Goal: Task Accomplishment & Management: Manage account settings

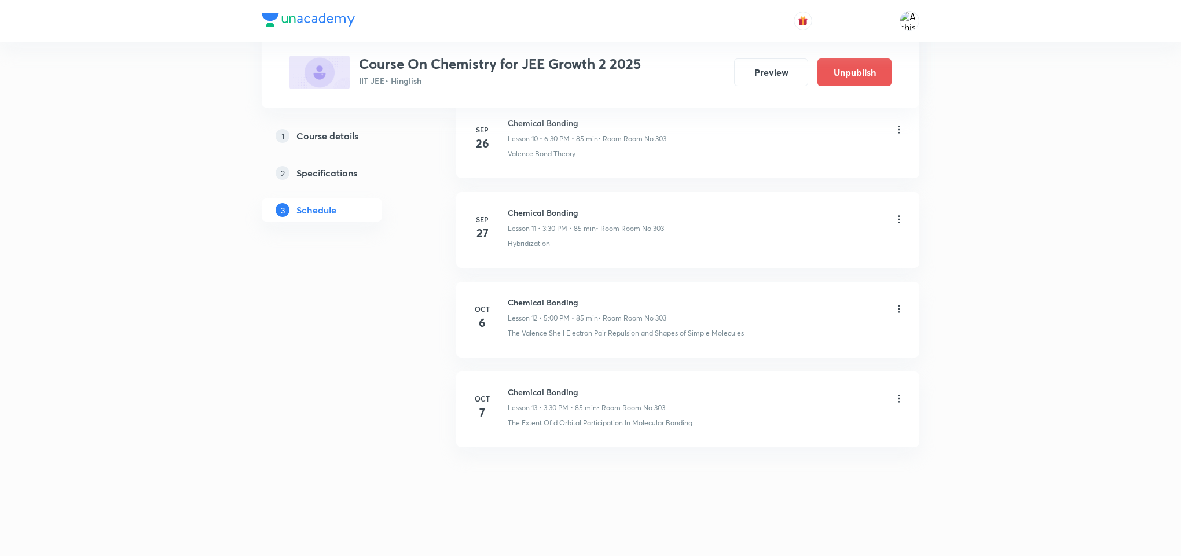
scroll to position [1013, 0]
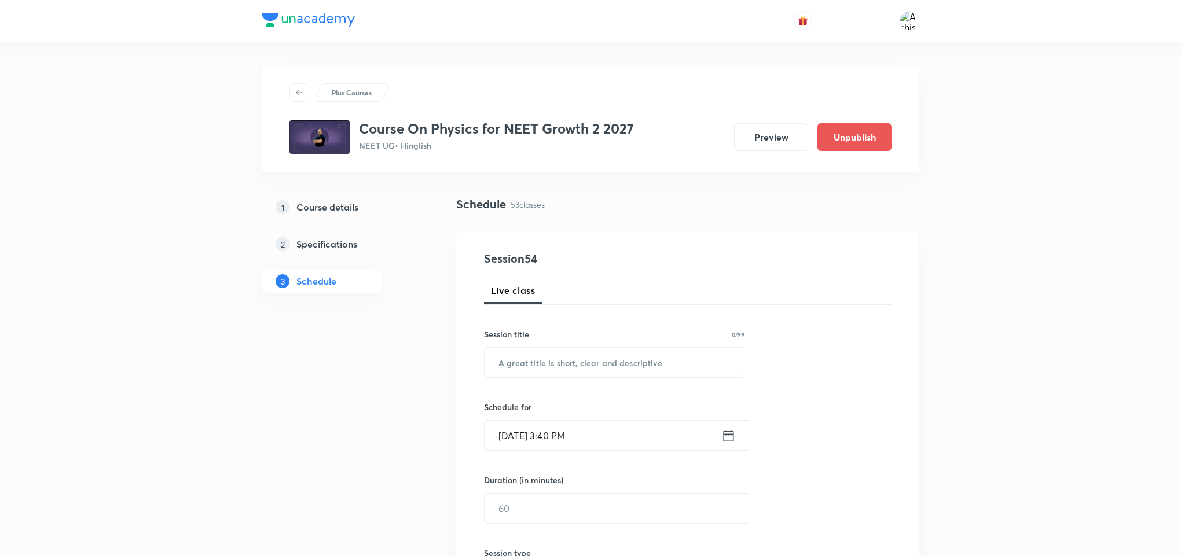
drag, startPoint x: 569, startPoint y: 85, endPoint x: 544, endPoint y: 257, distance: 173.8
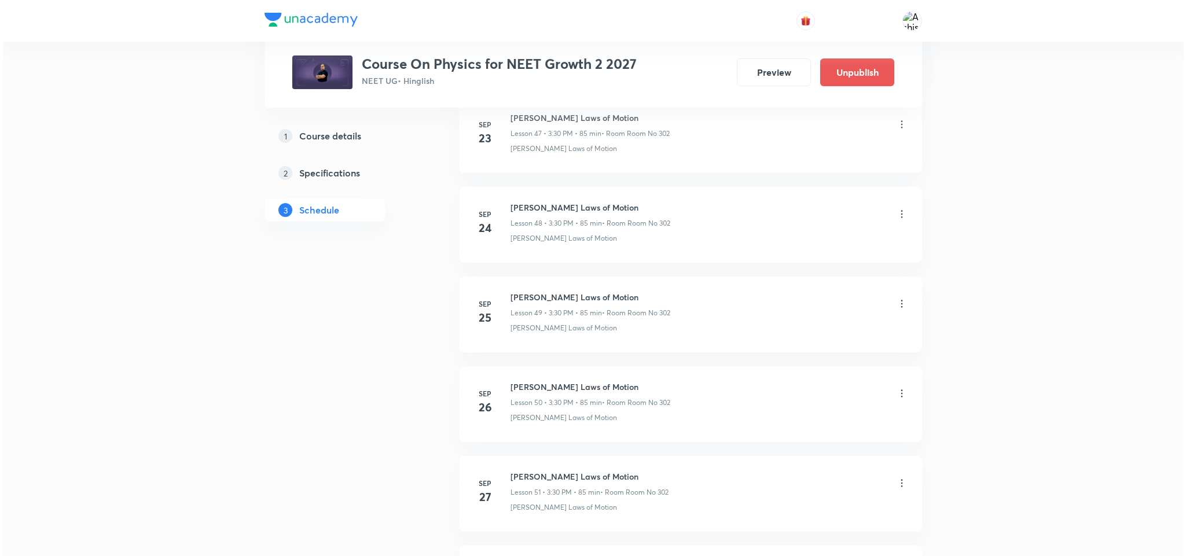
scroll to position [5161, 0]
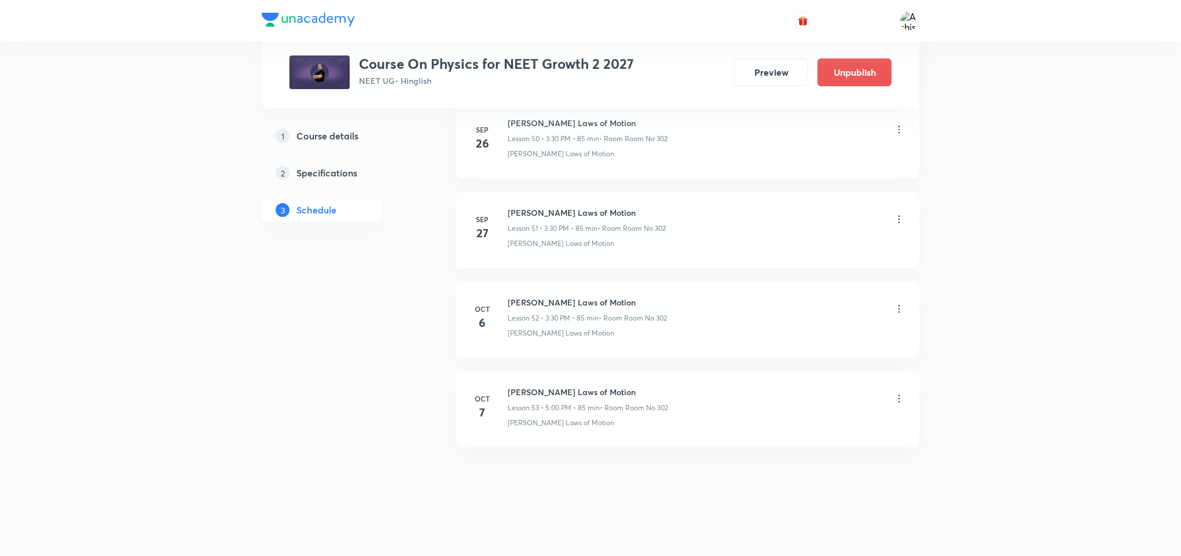
click at [900, 396] on icon at bounding box center [899, 399] width 12 height 12
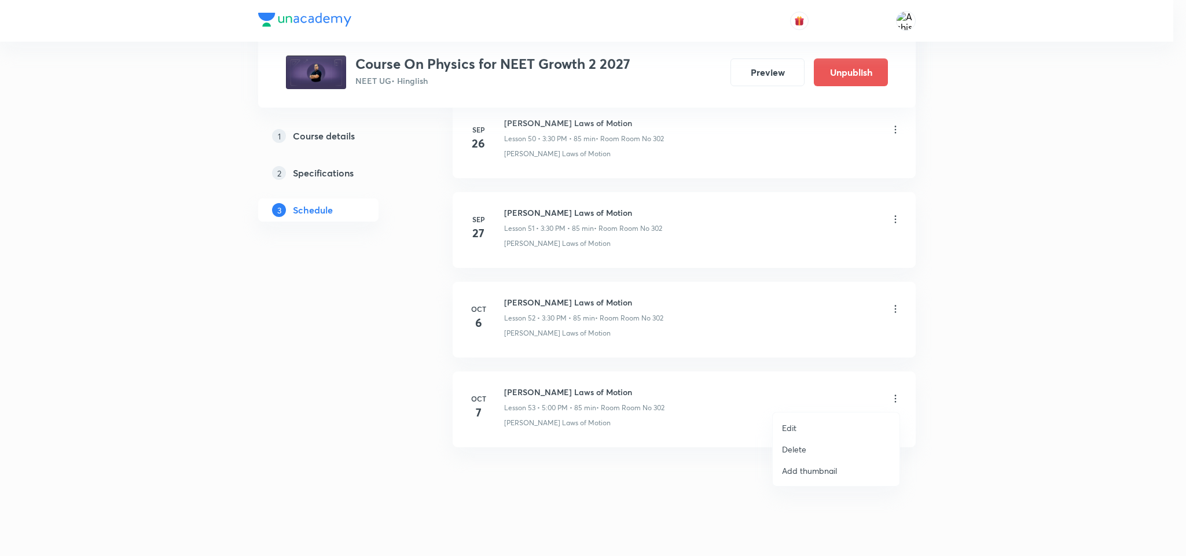
click at [807, 426] on li "Edit" at bounding box center [836, 427] width 127 height 21
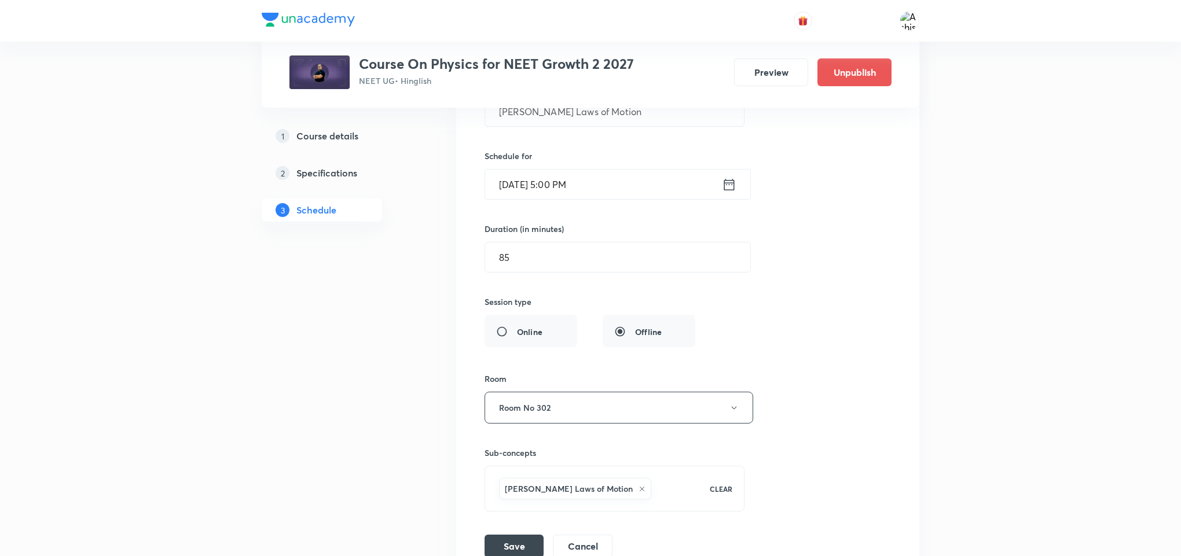
scroll to position [4901, 0]
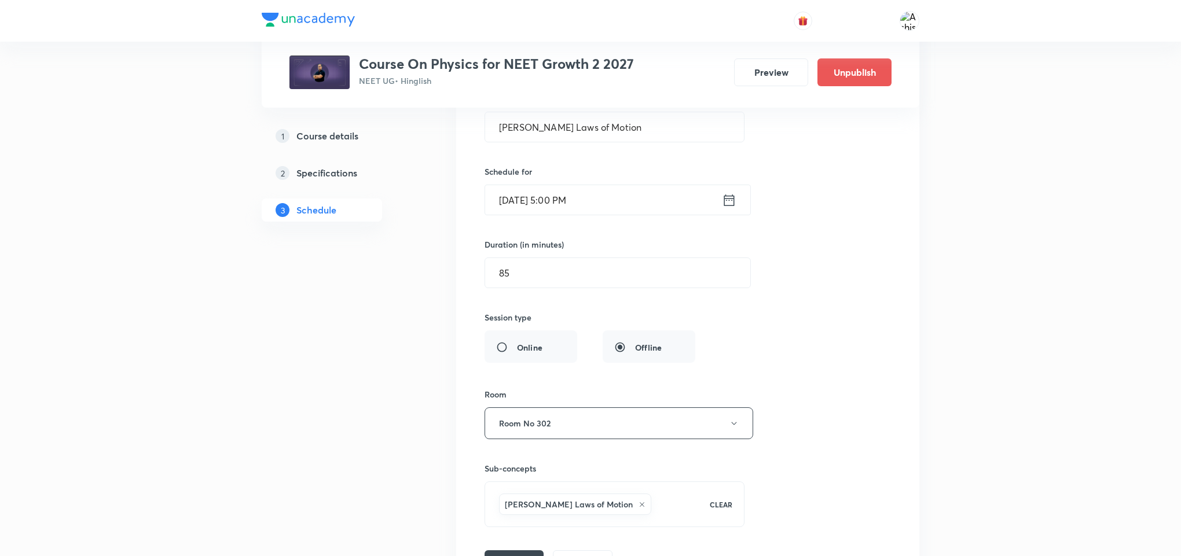
click at [553, 215] on input "Oct 7, 2025, 5:00 PM" at bounding box center [603, 200] width 237 height 30
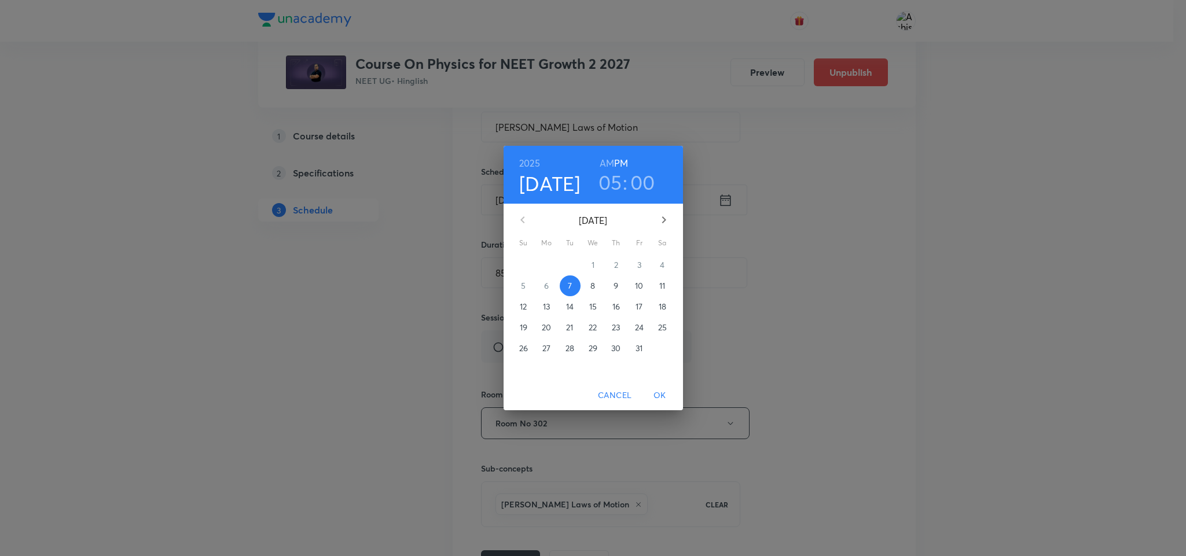
click at [617, 179] on h3 "05" at bounding box center [611, 182] width 24 height 24
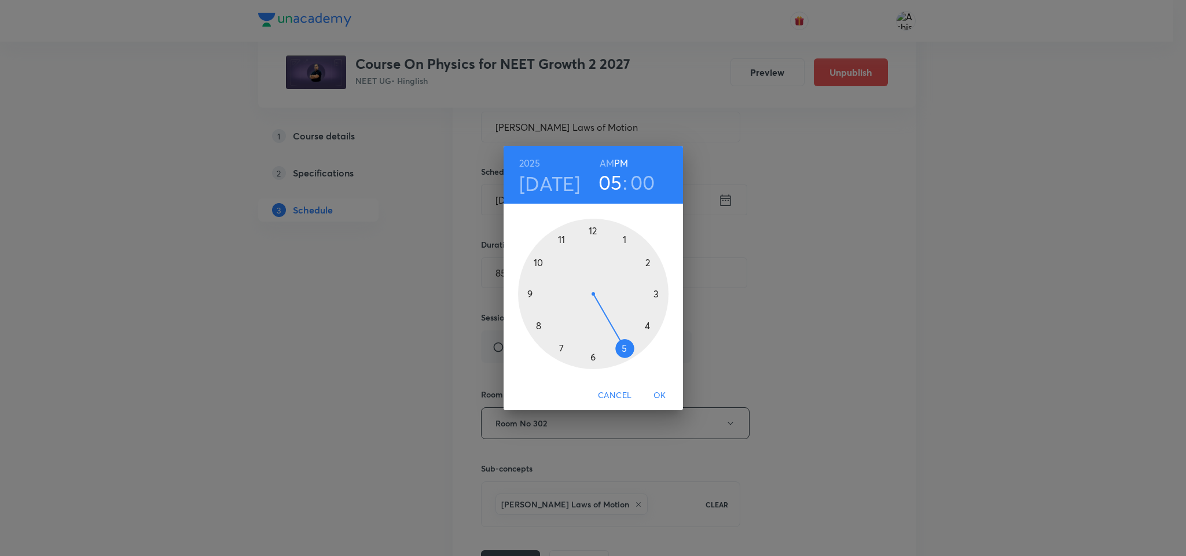
click at [655, 294] on div at bounding box center [593, 294] width 151 height 151
click at [537, 315] on div at bounding box center [593, 294] width 151 height 151
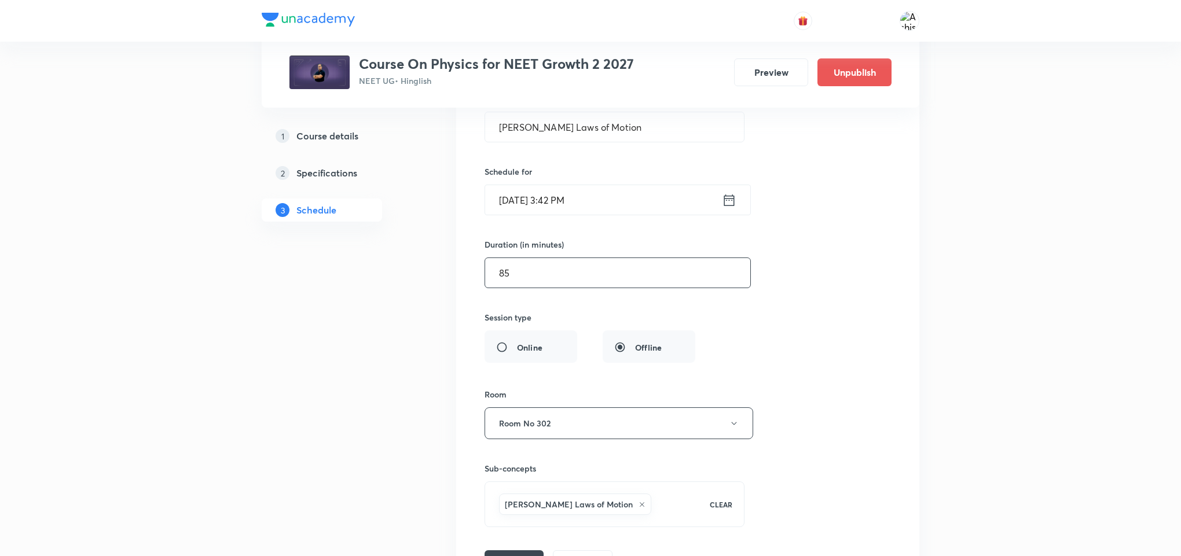
click at [511, 288] on input "85" at bounding box center [617, 273] width 265 height 30
type input "8"
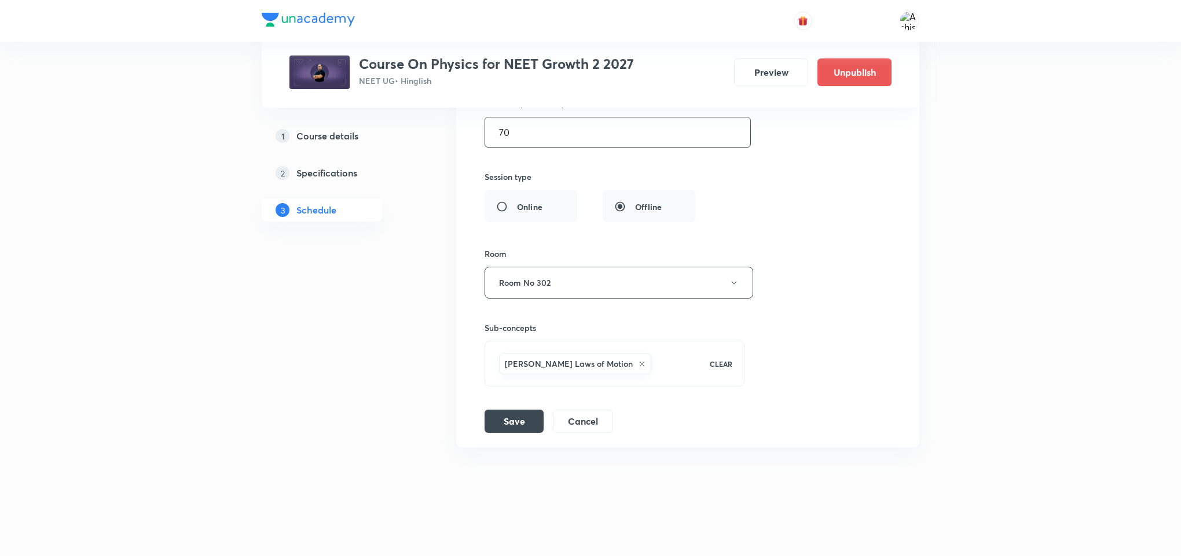
scroll to position [5074, 0]
type input "70"
click at [539, 424] on button "Save" at bounding box center [514, 420] width 59 height 23
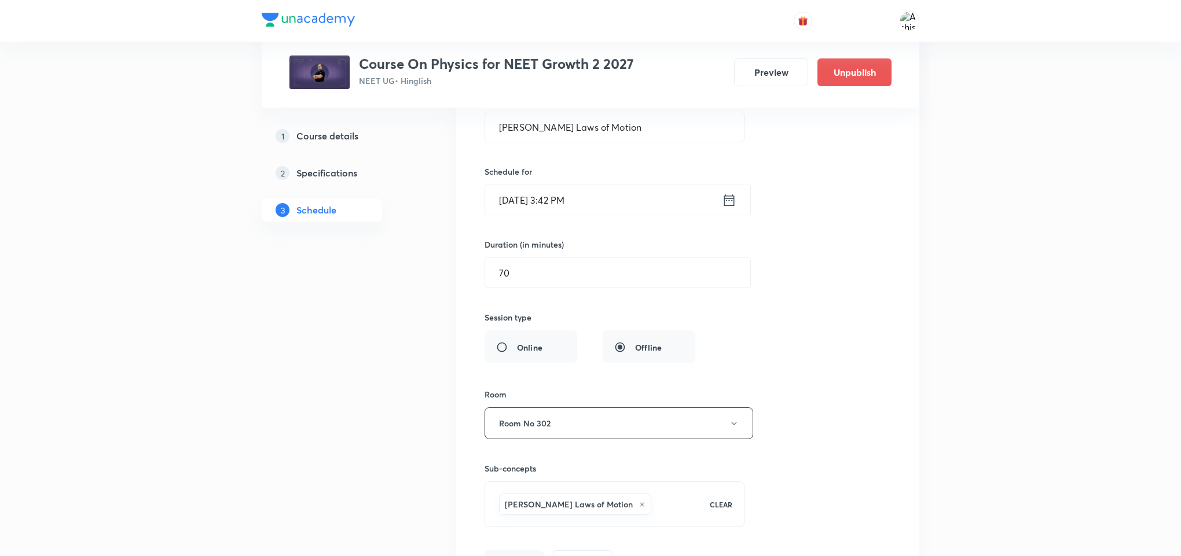
scroll to position [4626, 0]
